Goal: Find specific page/section

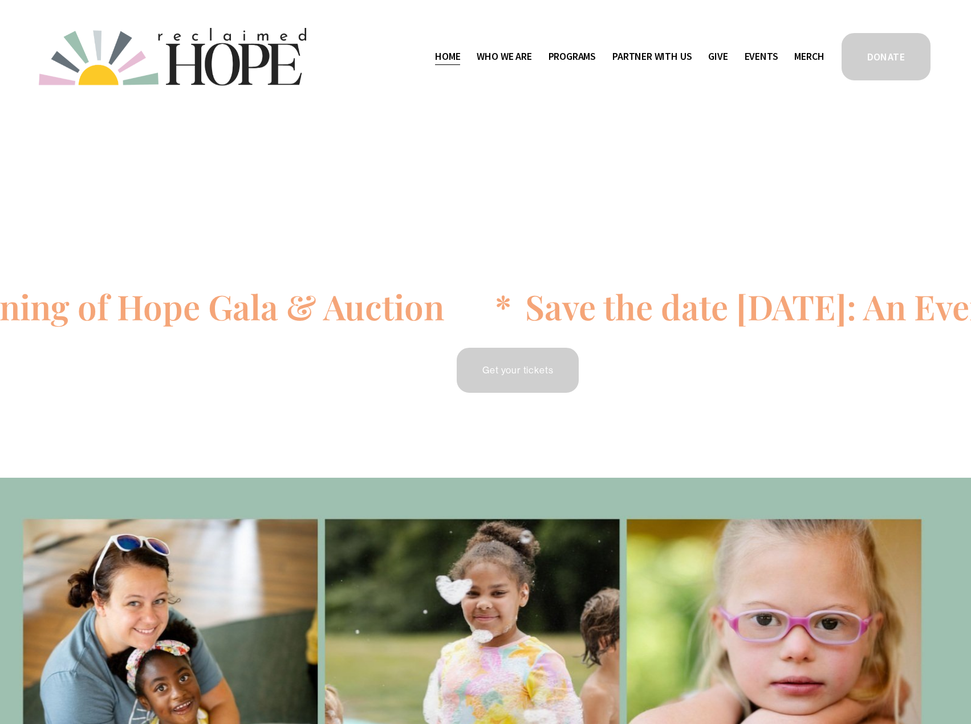
click at [0, 0] on span "Staff & Board" at bounding box center [0, 0] width 0 height 0
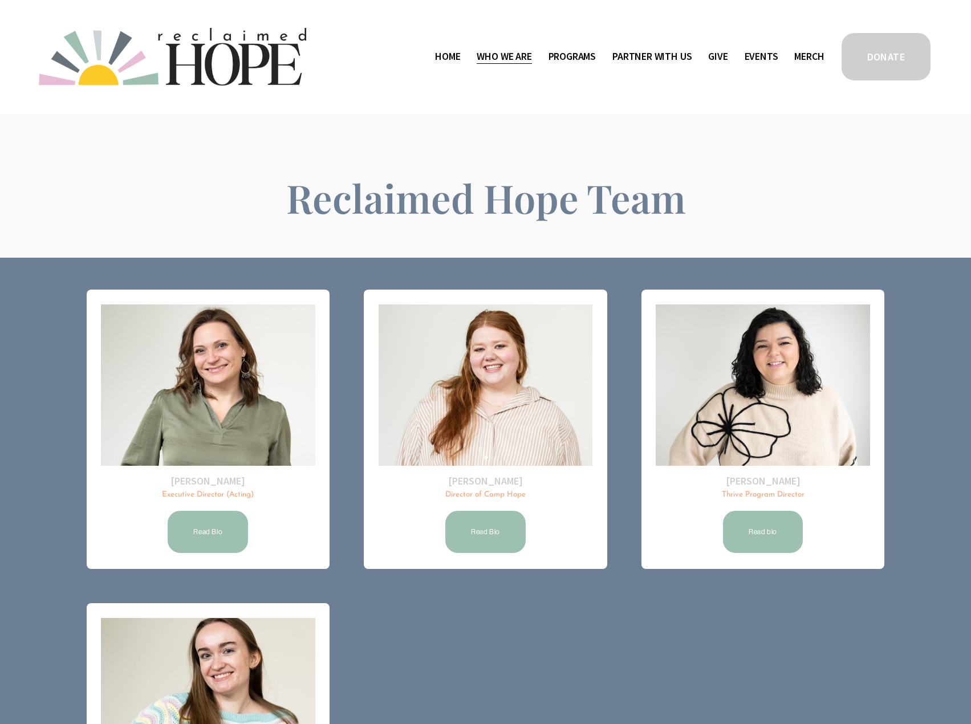
click at [0, 0] on span "Public Documents" at bounding box center [0, 0] width 0 height 0
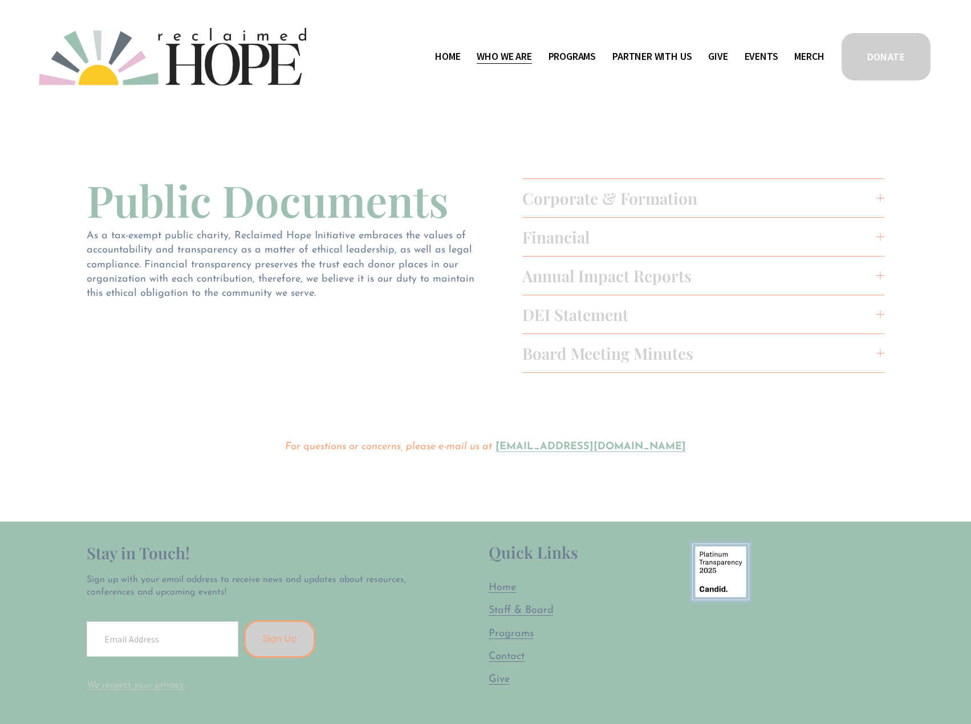
click at [635, 361] on span "Board Meeting Minutes" at bounding box center [699, 353] width 355 height 21
